Goal: Task Accomplishment & Management: Manage account settings

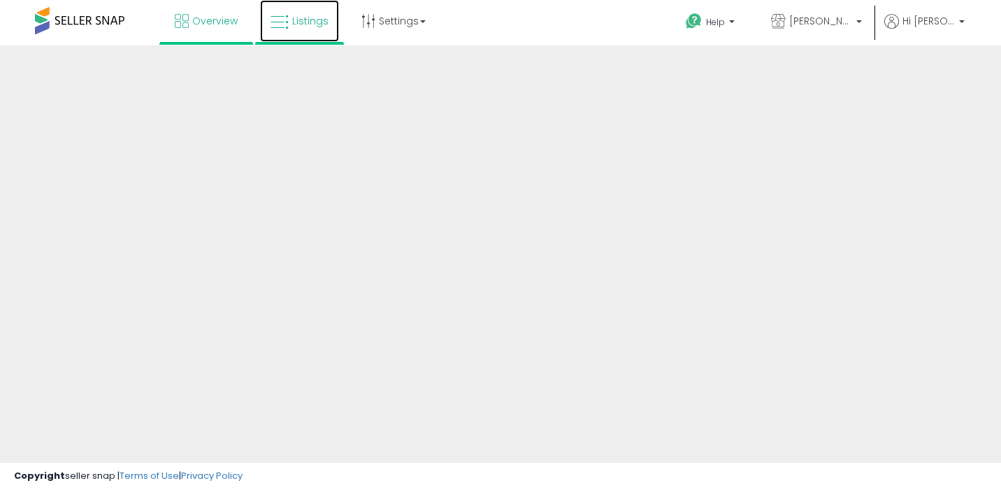
click at [291, 31] on link "Listings" at bounding box center [299, 21] width 79 height 42
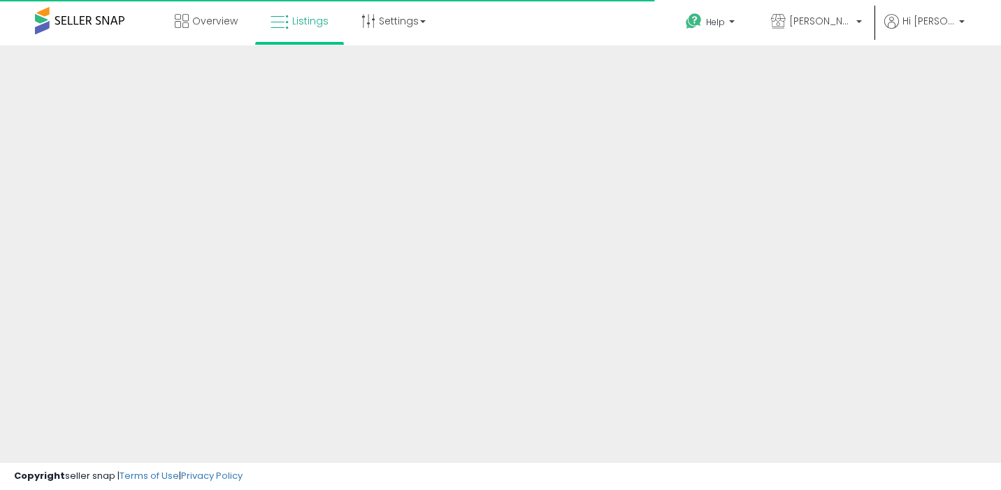
click at [584, 148] on div at bounding box center [500, 335] width 1001 height 580
click at [462, 175] on div at bounding box center [500, 335] width 1001 height 580
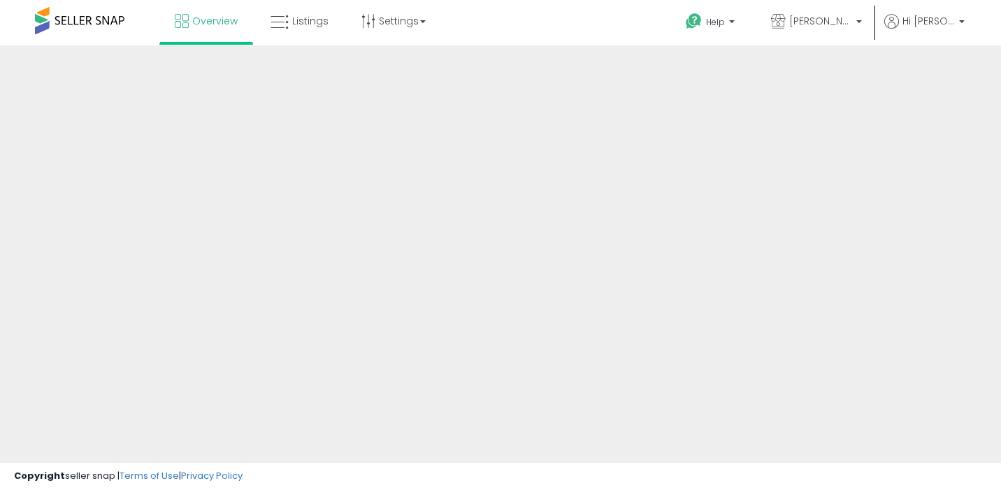
click at [86, 20] on span at bounding box center [79, 20] width 89 height 27
click at [315, 9] on link "Listings" at bounding box center [299, 21] width 79 height 42
click at [214, 32] on link "Overview" at bounding box center [206, 21] width 84 height 42
click at [298, 32] on link "Listings" at bounding box center [299, 21] width 79 height 42
click at [385, 34] on link "Settings" at bounding box center [393, 21] width 85 height 42
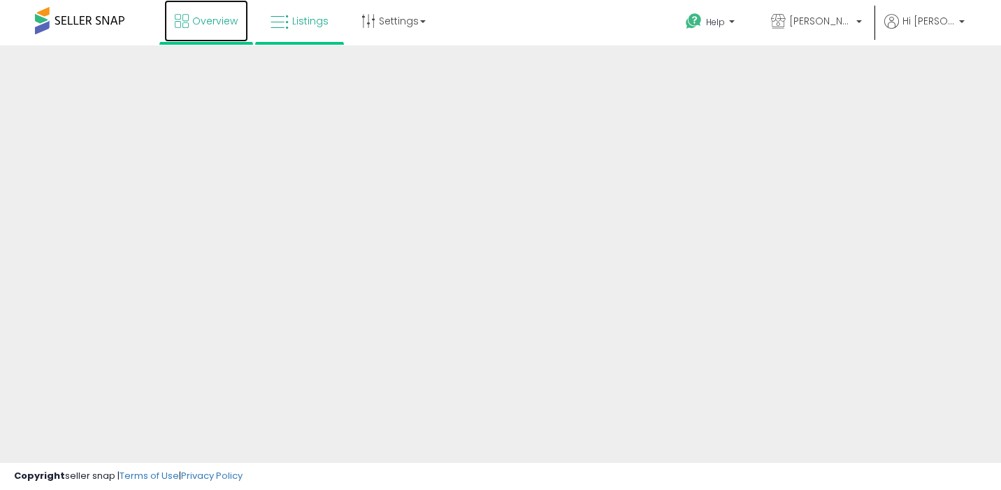
click at [214, 31] on link "Overview" at bounding box center [206, 21] width 84 height 42
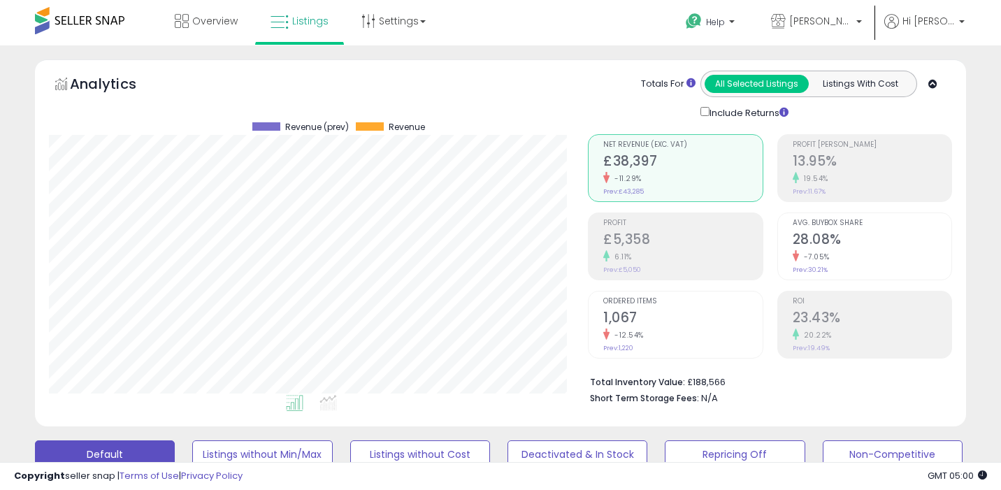
scroll to position [143, 0]
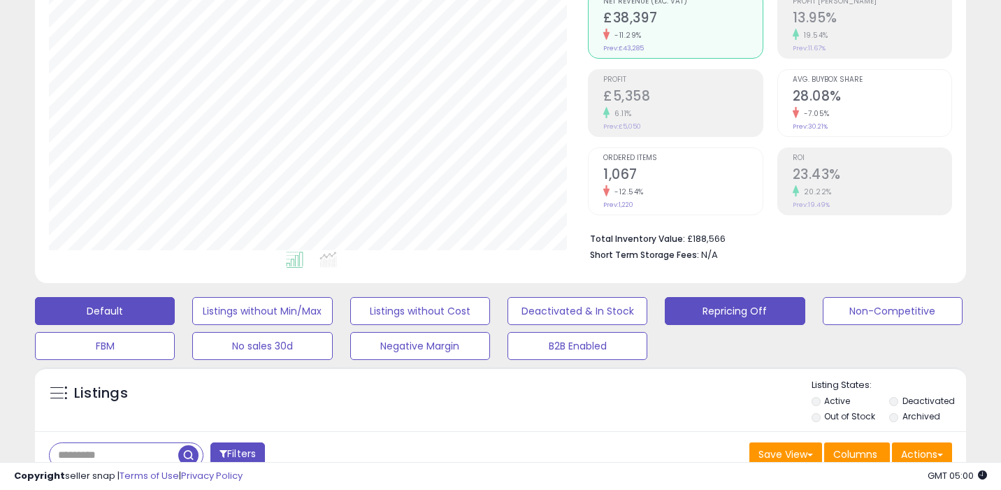
click at [332, 299] on button "Repricing Off" at bounding box center [262, 311] width 140 height 28
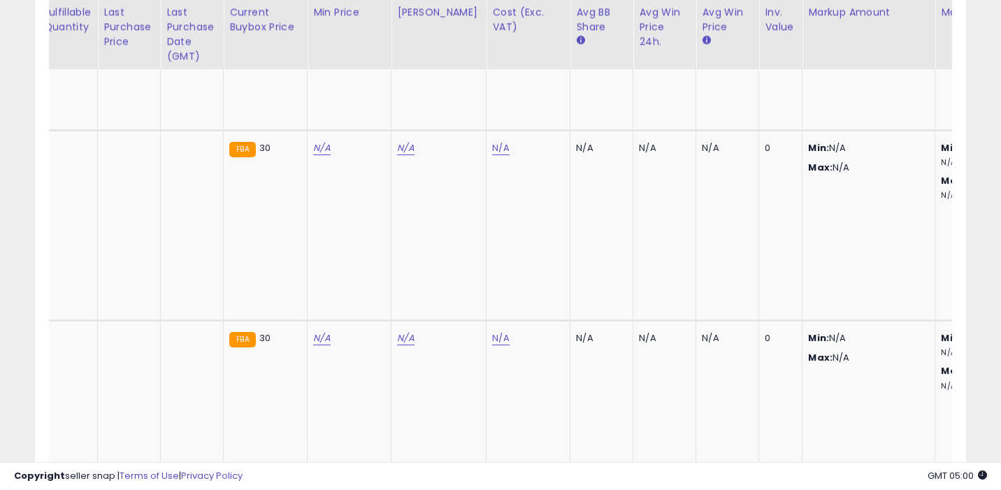
scroll to position [0, 193]
